Goal: Task Accomplishment & Management: Manage account settings

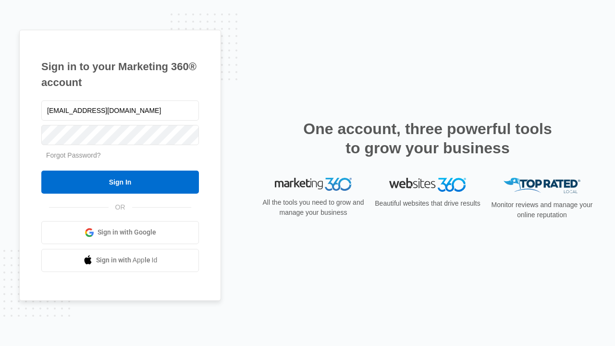
type input "dankie614@gmail.com"
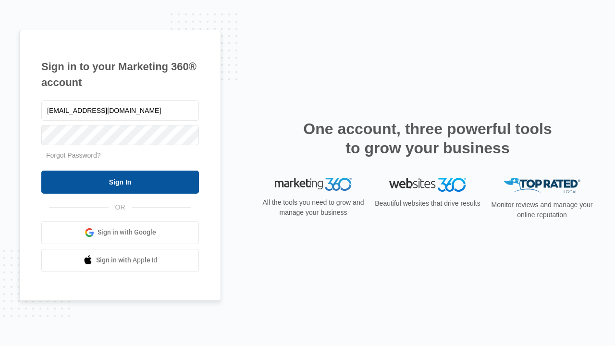
click at [120, 182] on input "Sign In" at bounding box center [120, 182] width 158 height 23
